Goal: Task Accomplishment & Management: Use online tool/utility

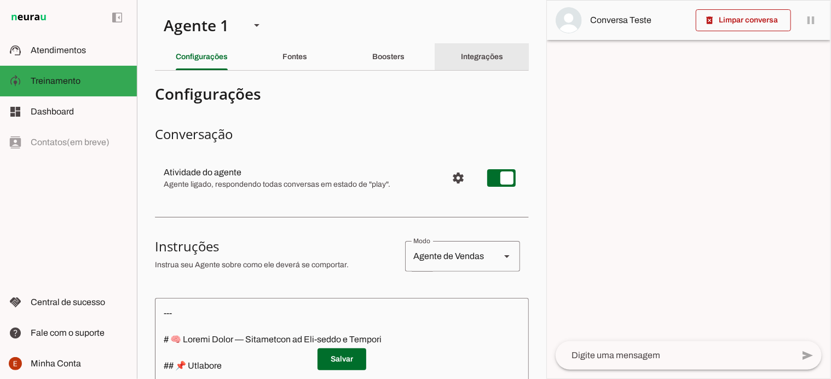
click at [464, 62] on div "Integrações" at bounding box center [482, 57] width 42 height 26
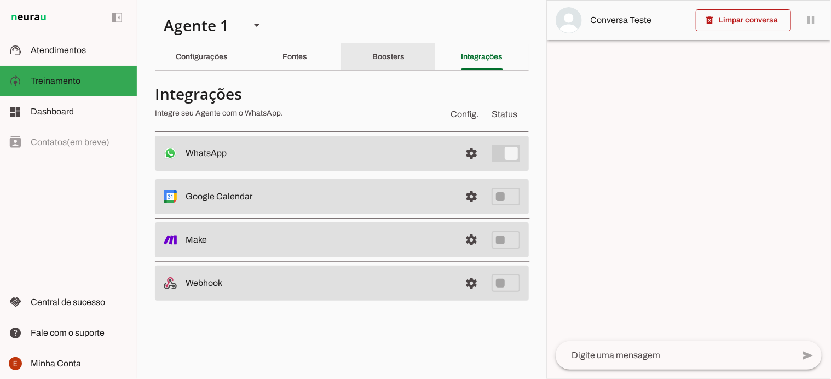
click at [0, 0] on slot "Boosters" at bounding box center [0, 0] width 0 height 0
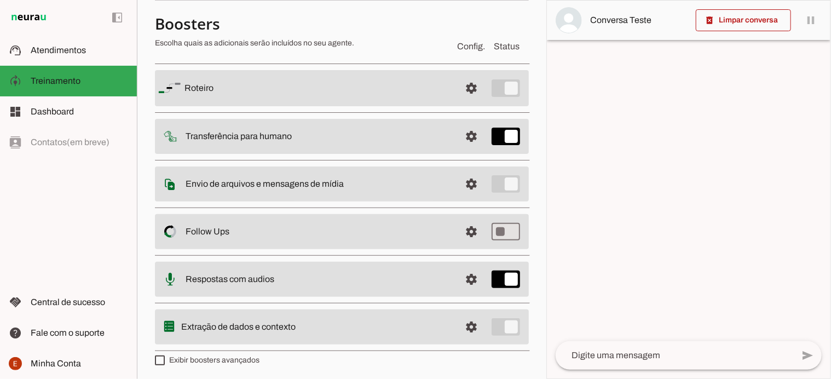
scroll to position [72, 0]
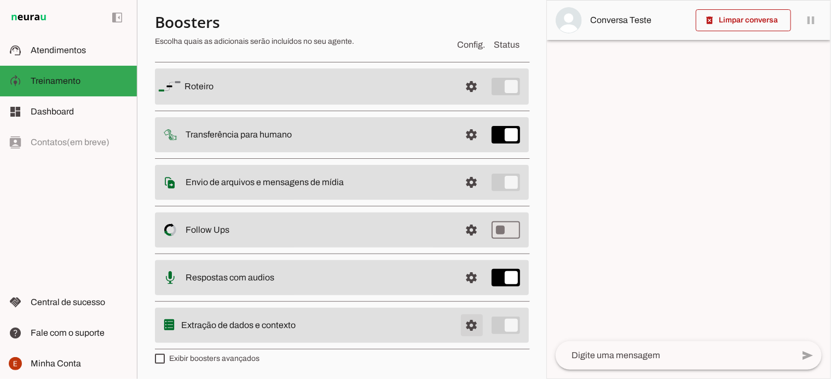
click at [462, 100] on span at bounding box center [472, 86] width 26 height 26
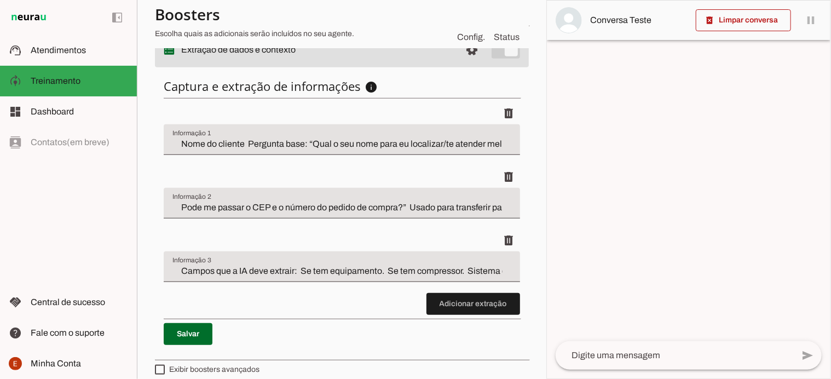
scroll to position [350, 0]
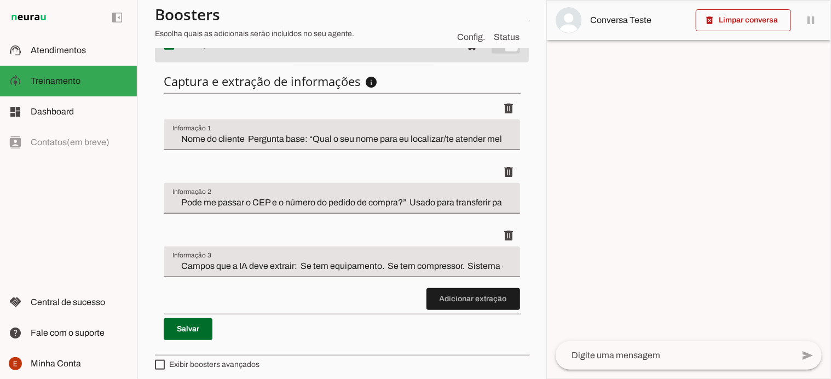
click at [302, 136] on input "Nome do cliente Pergunta base: “Qual o seu nome para eu localizar/te atender me…" at bounding box center [341, 138] width 339 height 13
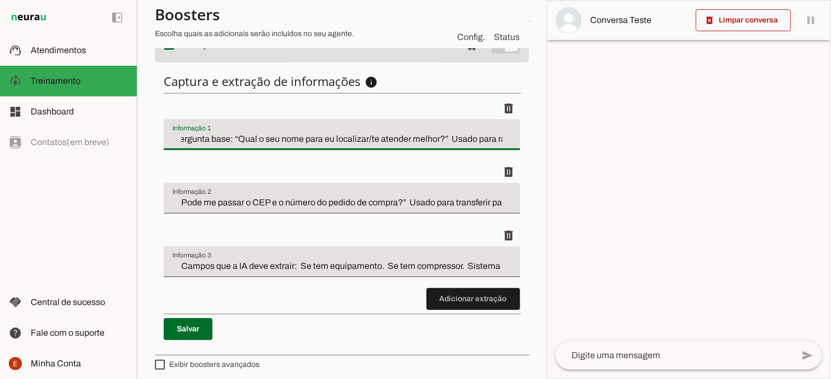
scroll to position [0, 171]
drag, startPoint x: 240, startPoint y: 133, endPoint x: 550, endPoint y: 149, distance: 310.9
click at [0, 0] on slot "Agente 1 Criar Agente Você atingiu o limite de IAs Neurau permitidas. Atualize …" at bounding box center [0, 0] width 0 height 0
type input "Nome do cliente"
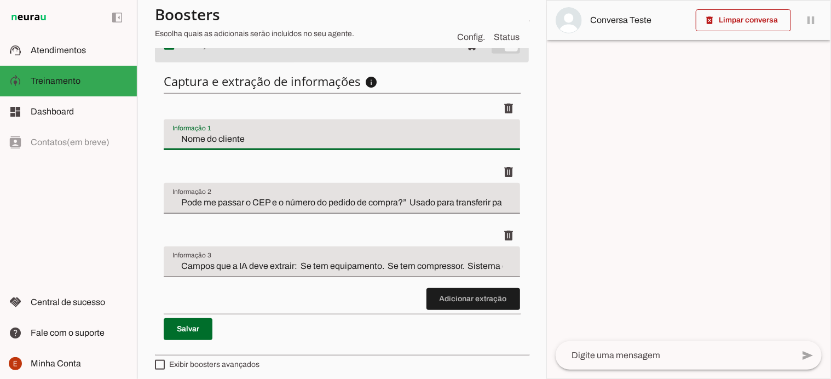
type md-filled-text-field "Nome do cliente"
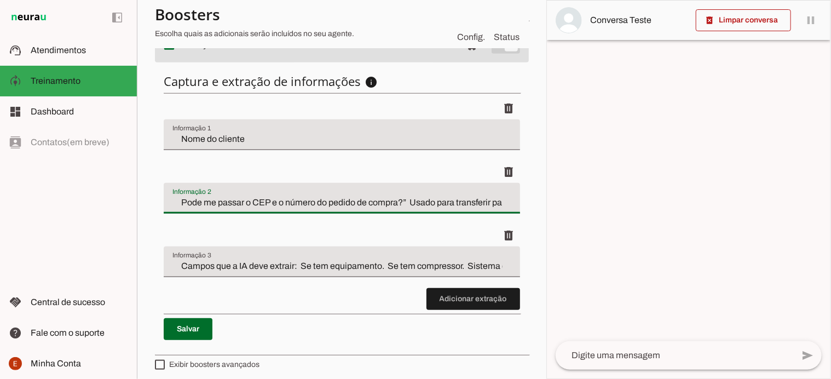
click at [200, 199] on input "Pode me passar o CEP e o número do pedido de compra?” Usado para transferir par…" at bounding box center [341, 202] width 339 height 13
click at [243, 196] on input "Pode me passar o CEP e o número do pedido de compra?” Usado para transferir par…" at bounding box center [341, 202] width 339 height 13
drag, startPoint x: 192, startPoint y: 201, endPoint x: 526, endPoint y: 211, distance: 334.7
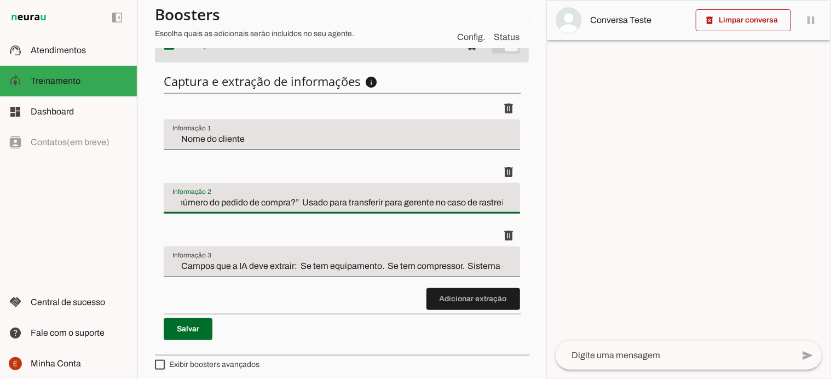
click at [526, 211] on section "Agente 1 Criar Agente Você atingiu o limite de IAs Neurau permitidas. Atualize …" at bounding box center [342, 189] width 410 height 379
click at [261, 196] on input "CEP e o número do pedido de compra?” Usado para transferir para gerente no caso…" at bounding box center [341, 202] width 339 height 13
drag, startPoint x: 319, startPoint y: 200, endPoint x: 511, endPoint y: 207, distance: 192.8
click at [511, 207] on div "CEP e o número do pedido de compra?” Usado para transferir para gerente no caso…" at bounding box center [342, 198] width 356 height 31
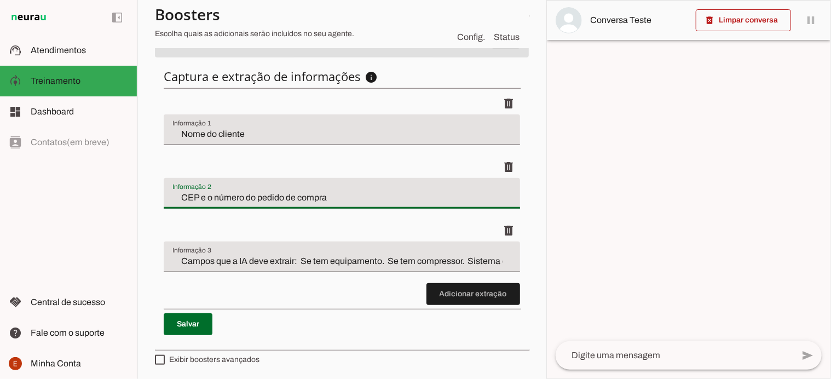
drag, startPoint x: 193, startPoint y: 194, endPoint x: 354, endPoint y: 192, distance: 161.0
click at [354, 192] on input "CEP e o número do pedido de compra" at bounding box center [341, 197] width 339 height 13
type input "CEP"
type md-filled-text-field "CEP"
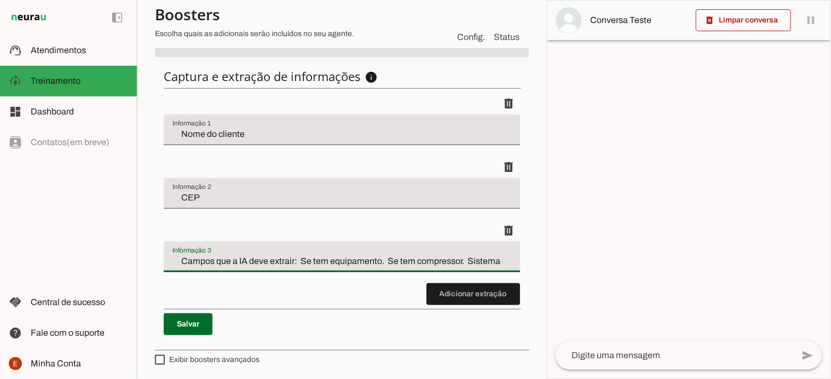
click at [302, 262] on input "Campos que a IA deve extrair: Se tem equipamento. Se tem compressor. Sistema de…" at bounding box center [341, 261] width 339 height 13
click at [187, 258] on input "e o número do pedido de compra" at bounding box center [341, 261] width 339 height 13
type input "número do pedido de compra"
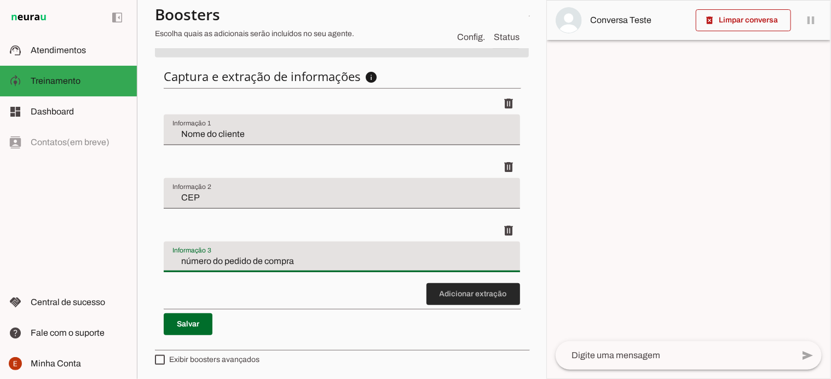
type md-filled-text-field "número do pedido de compra"
click at [441, 288] on span at bounding box center [474, 294] width 94 height 26
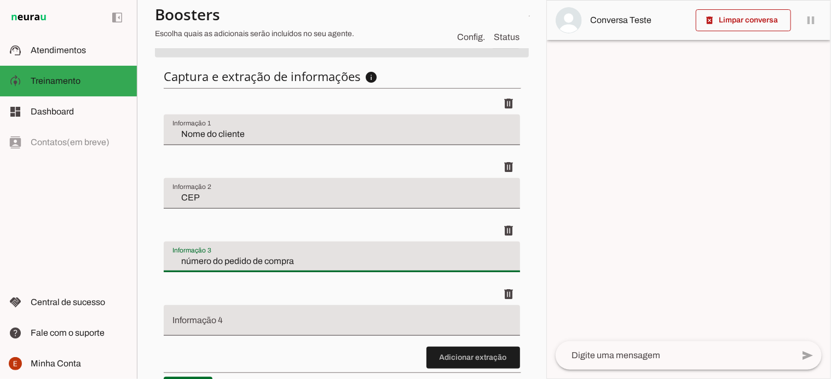
click at [177, 261] on input "número do pedido de compra" at bounding box center [341, 261] width 339 height 13
type input "Número do pedido de compra"
type md-filled-text-field "Número do pedido de compra"
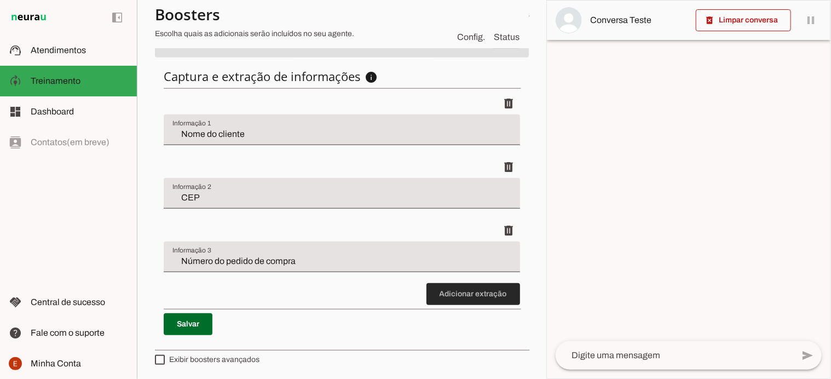
click at [444, 288] on span at bounding box center [474, 294] width 94 height 26
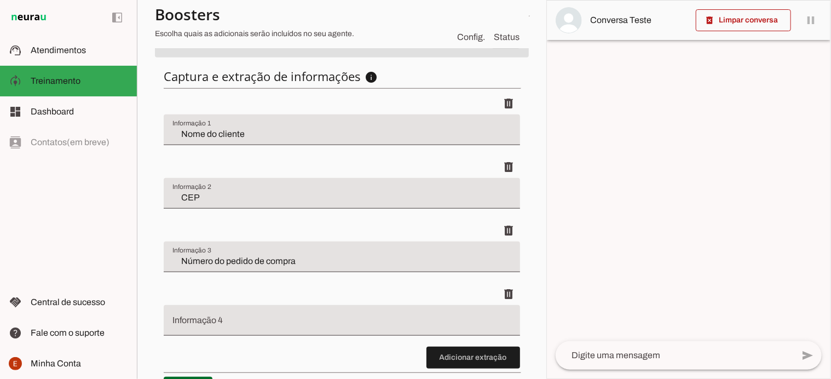
click at [189, 321] on input "Informação 4" at bounding box center [341, 324] width 339 height 13
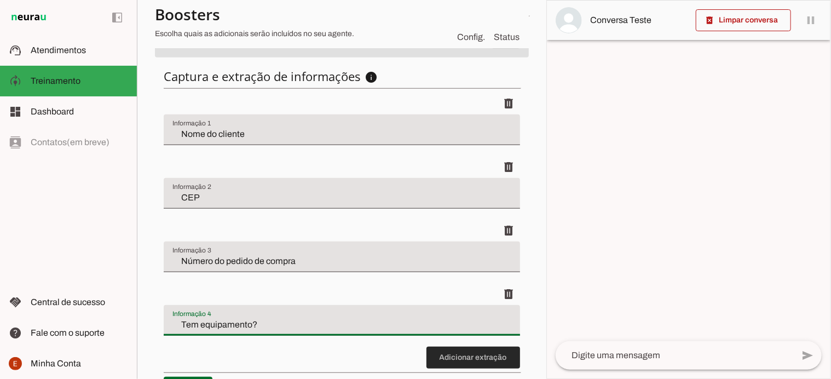
type input "Tem equipamento?"
type md-filled-text-field "Tem equipamento?"
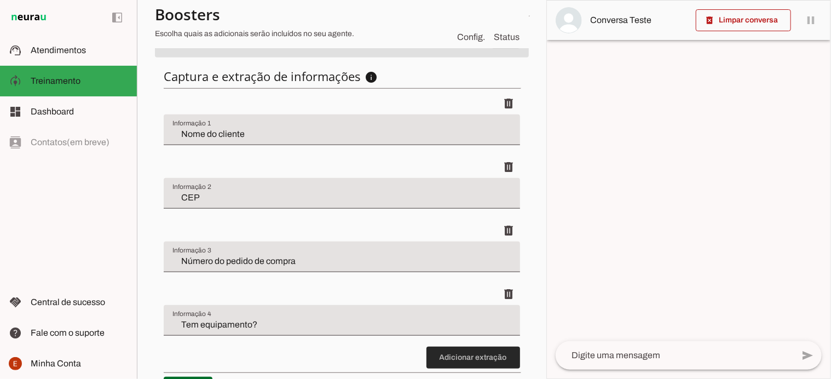
click at [439, 352] on span at bounding box center [474, 357] width 94 height 26
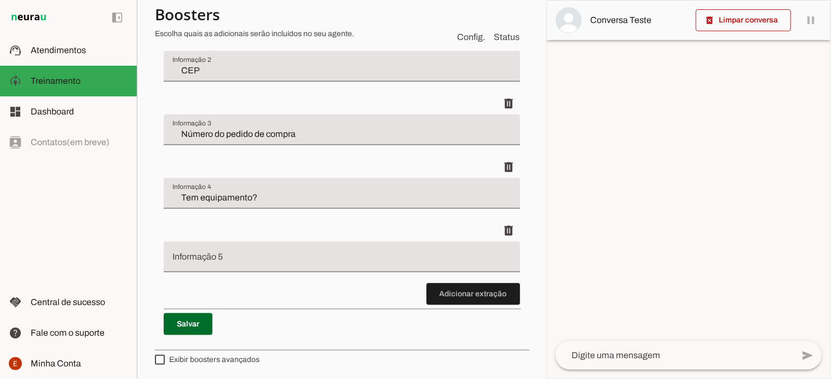
scroll to position [482, 0]
click at [192, 250] on div at bounding box center [342, 256] width 356 height 31
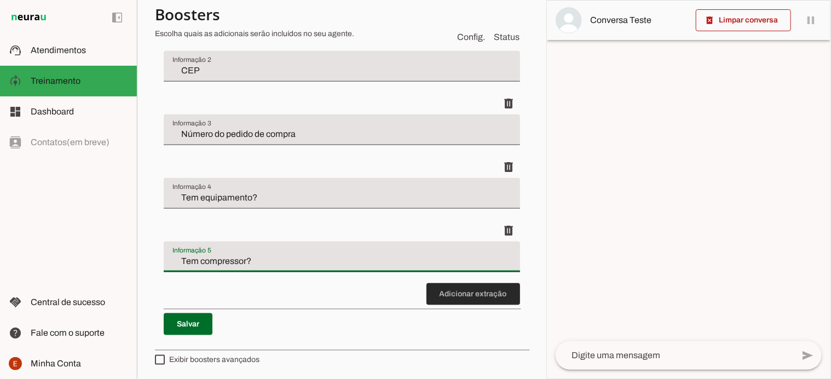
type input "Tem compressor?"
type md-filled-text-field "Tem compressor?"
click at [437, 286] on span at bounding box center [474, 294] width 94 height 26
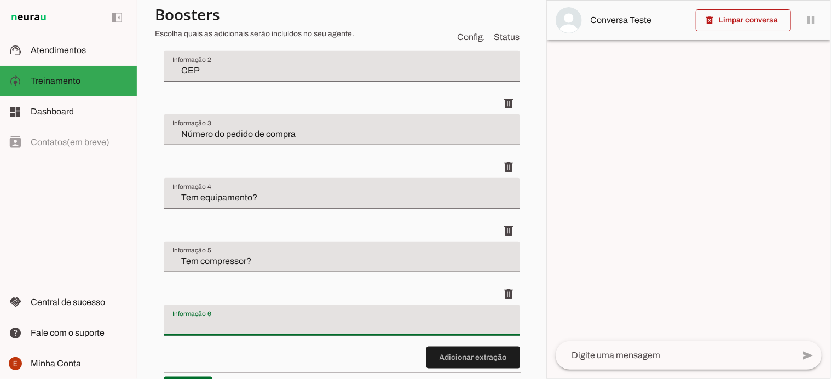
click at [213, 315] on div at bounding box center [342, 320] width 356 height 31
click at [247, 325] on input "Sistema de interese" at bounding box center [341, 324] width 339 height 13
type input "Sistema de interesse"
type md-filled-text-field "Sistema de interesse"
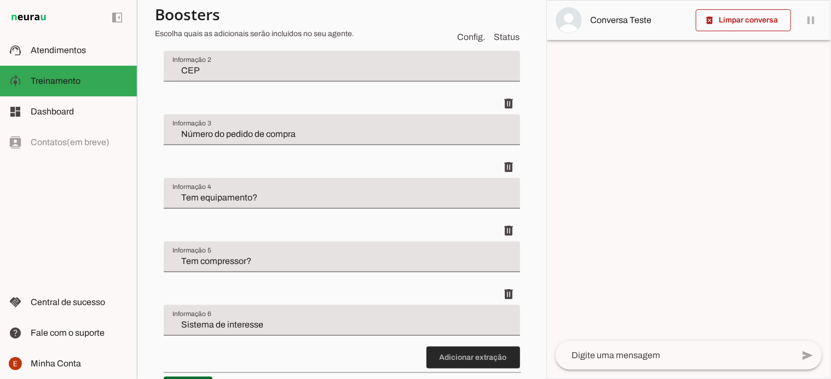
click at [449, 366] on span at bounding box center [474, 357] width 94 height 26
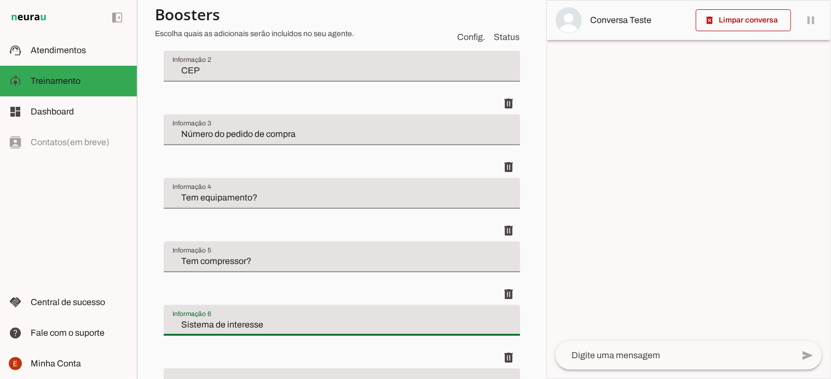
click at [274, 320] on input "Sistema de interesse" at bounding box center [341, 324] width 339 height 13
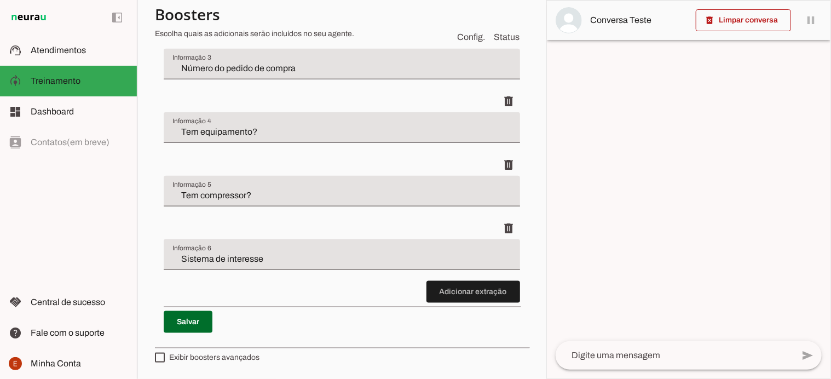
scroll to position [545, 0]
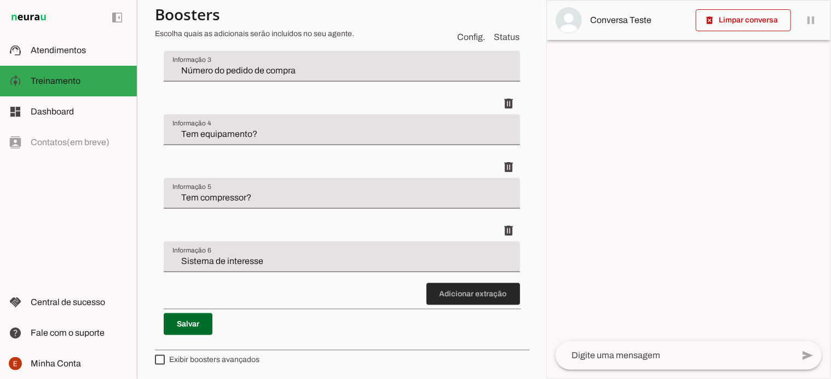
click at [456, 291] on span at bounding box center [474, 294] width 94 height 26
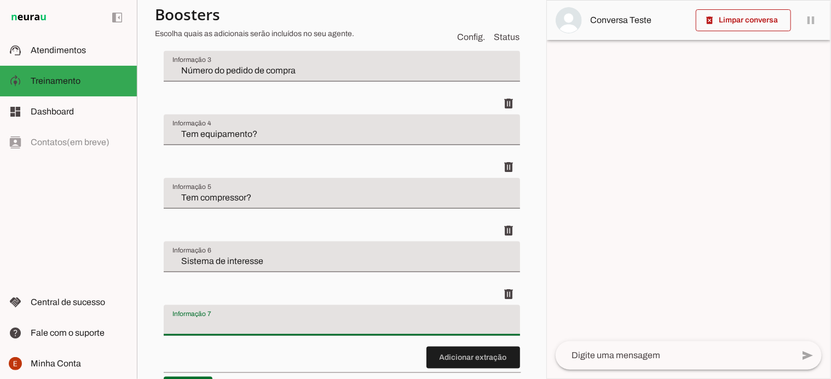
click at [330, 325] on input "Informação 7" at bounding box center [341, 324] width 339 height 13
type input "Faixa de investimento escolhida?"
type md-filled-text-field "Faixa de investimento escolhida?"
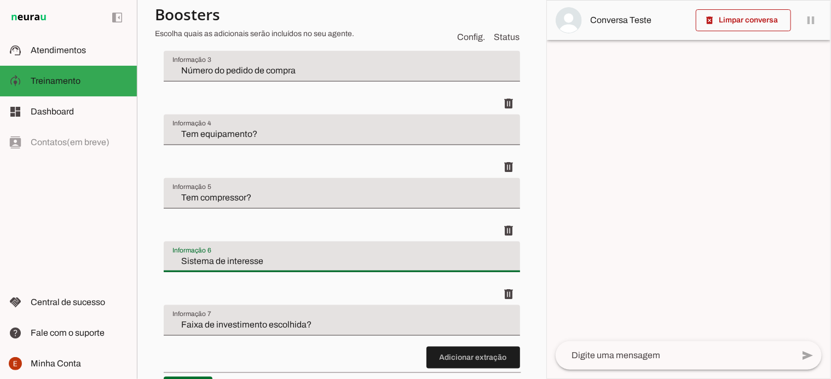
click at [260, 261] on input "Sistema de interesse" at bounding box center [341, 261] width 339 height 13
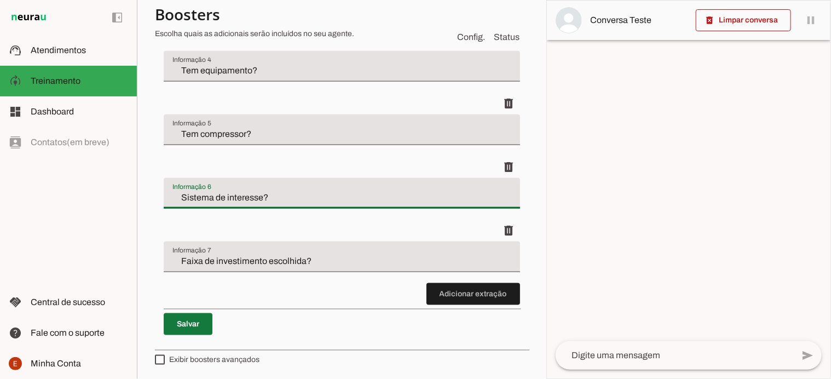
type input "Sistema de interesse?"
type md-filled-text-field "Sistema de interesse?"
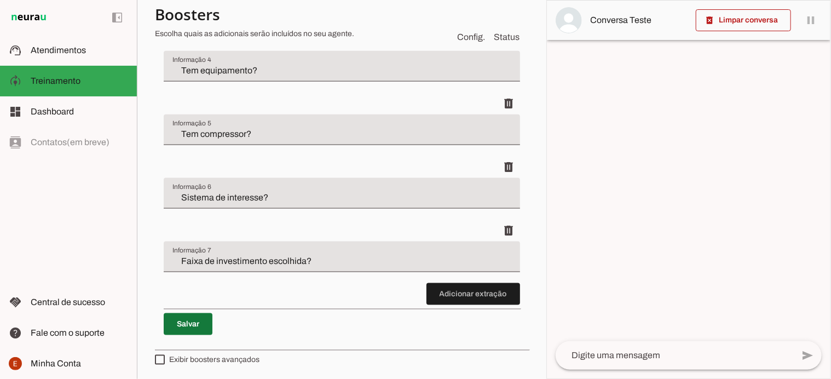
click at [192, 316] on span at bounding box center [188, 324] width 49 height 26
click at [180, 317] on span at bounding box center [188, 324] width 49 height 26
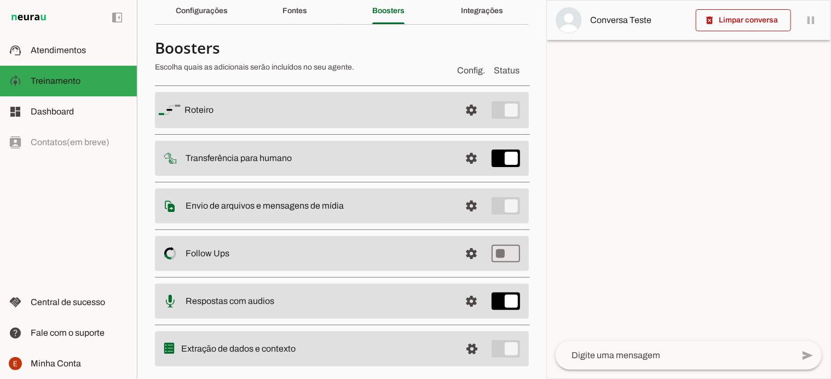
scroll to position [37, 0]
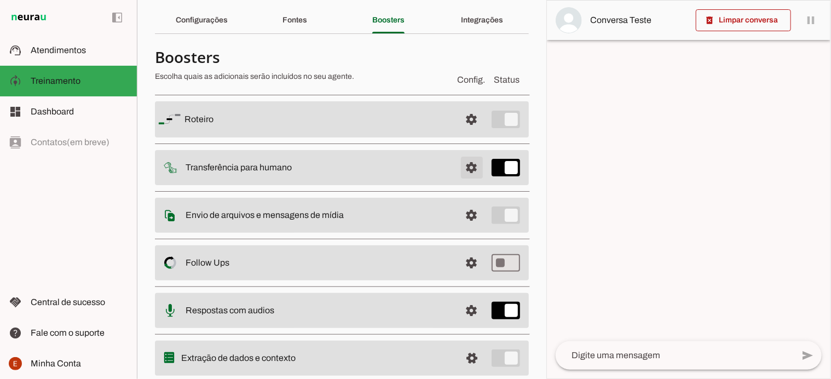
click at [464, 132] on span at bounding box center [472, 119] width 26 height 26
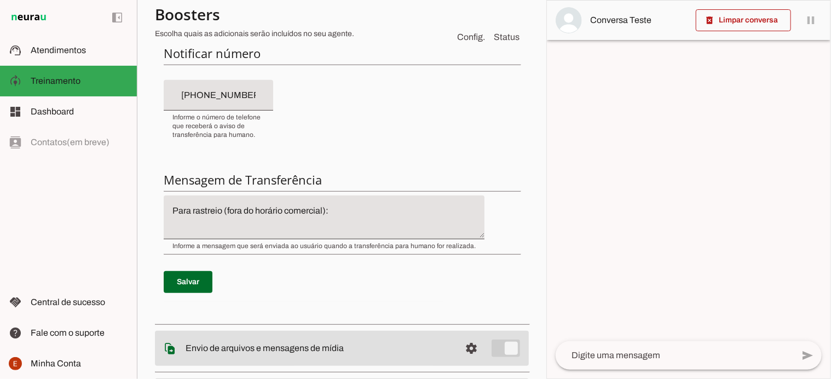
scroll to position [299, 0]
click at [344, 213] on textarea "Para rastreio (fora do horário comercial): “Anotei seus dados e já encaminhei p…" at bounding box center [324, 216] width 321 height 26
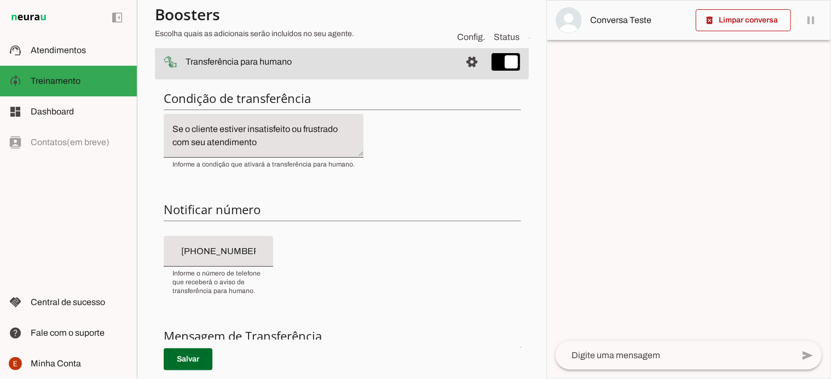
scroll to position [141, 0]
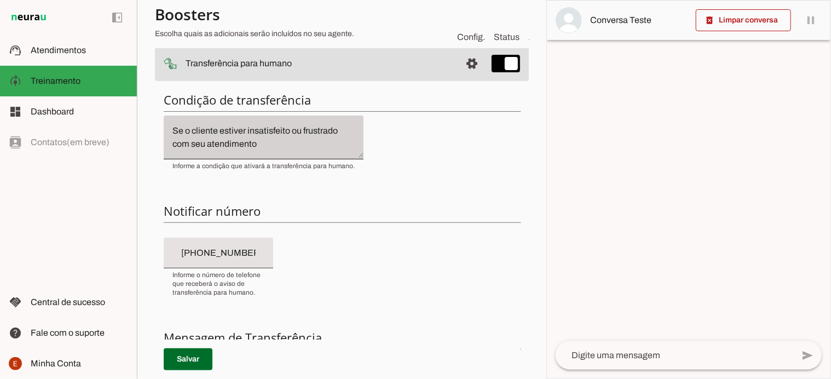
click at [308, 151] on div "Se o cliente estiver insatisfeito ou frustrado com seu atendimento" at bounding box center [264, 138] width 200 height 44
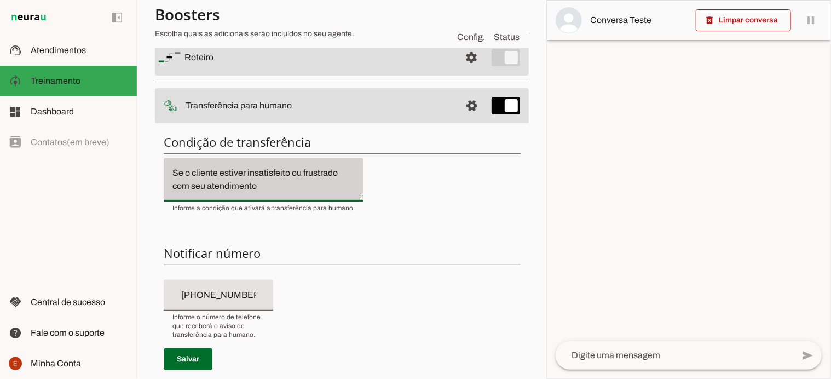
scroll to position [103, 0]
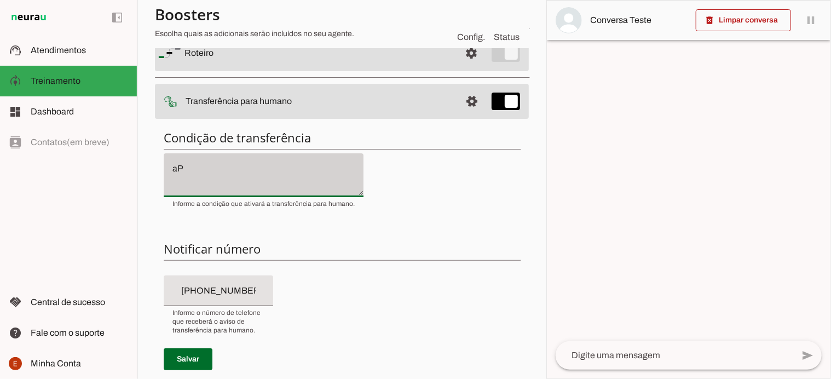
type textarea "a"
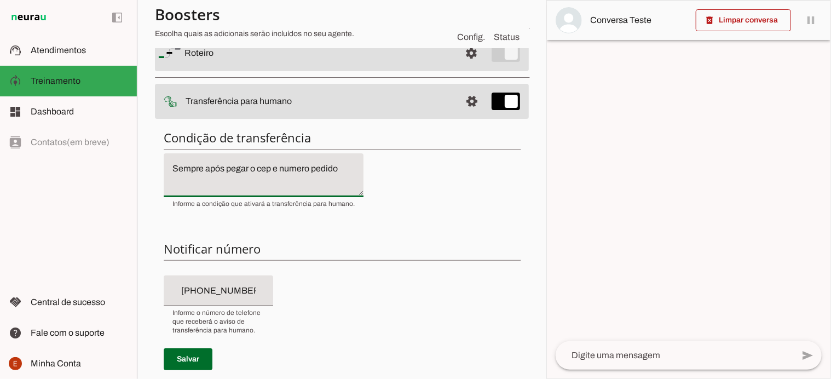
type textarea "Sempre após pegar o cep e numero pedido"
type md-filled-text-field "Sempre após pegar o cep e numero pedido"
click at [226, 168] on textarea "Sempre após pegar o cep e numero pedido" at bounding box center [264, 175] width 200 height 26
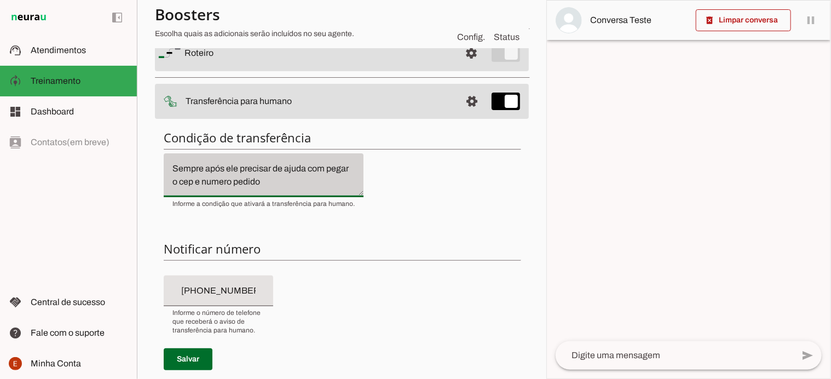
type textarea "Sempre após ele precisar de ajuda com pegar o cep e numero pedido"
type md-filled-text-field "Sempre após ele precisar de ajuda com pegar o cep e numero pedido"
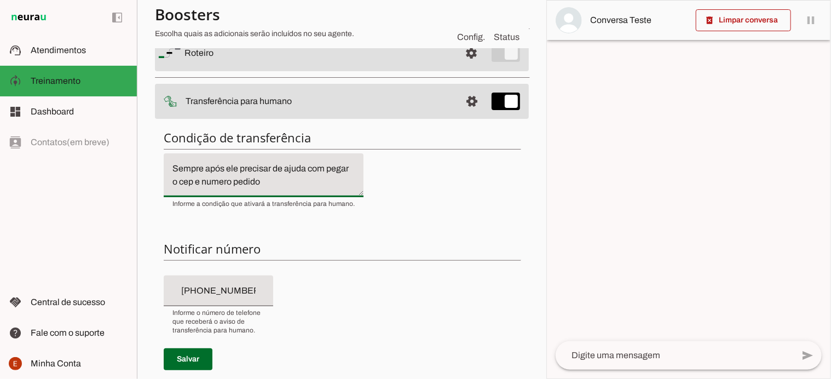
click at [281, 184] on textarea "Sempre após ele precisar de ajuda com pegar o cep e numero pedido" at bounding box center [264, 175] width 200 height 26
click at [170, 164] on textarea "Sempre após ele precisar de ajuda com pegar o cep e numero pedido" at bounding box center [264, 175] width 200 height 26
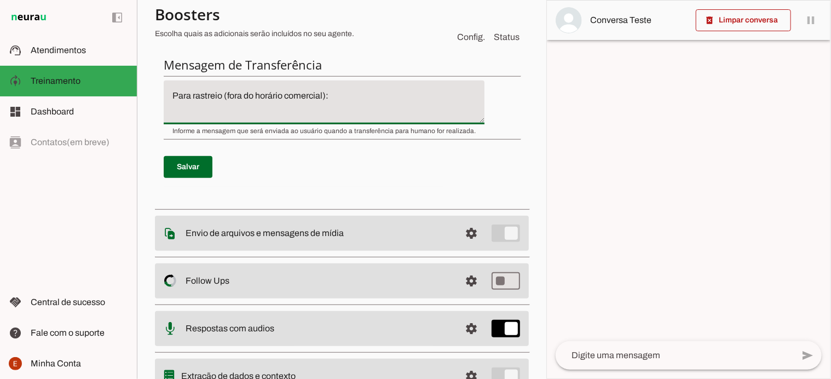
scroll to position [0, 0]
